Goal: Navigation & Orientation: Find specific page/section

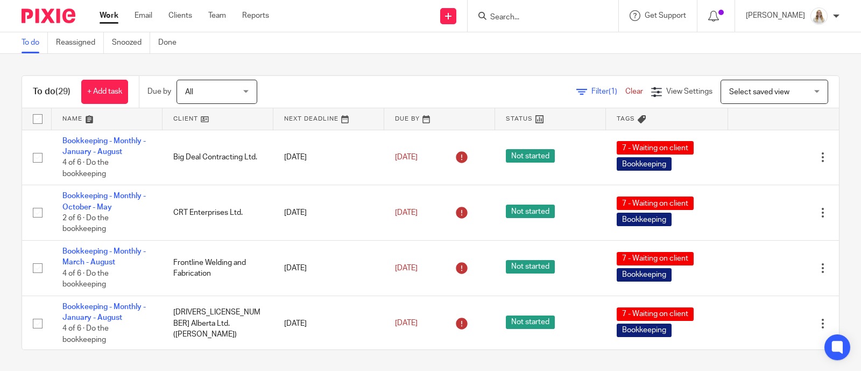
click at [94, 118] on link at bounding box center [107, 119] width 111 height 22
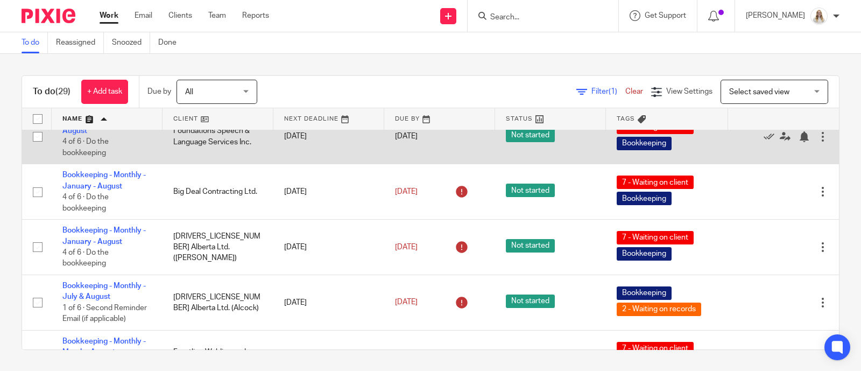
scroll to position [673, 0]
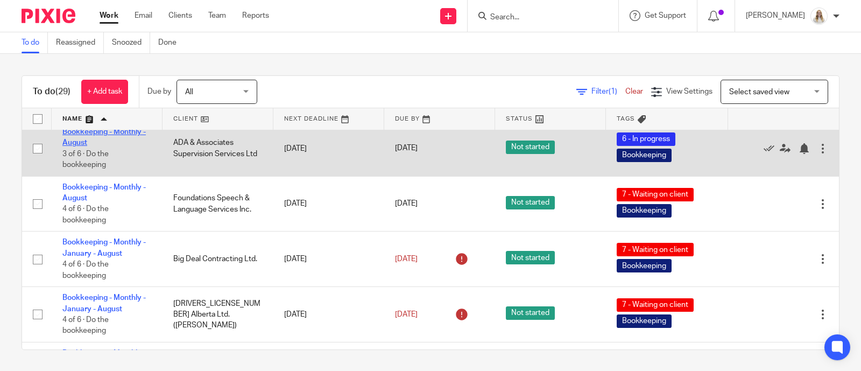
click at [132, 144] on link "Bookkeeping - Monthly - August" at bounding box center [103, 137] width 83 height 18
